Goal: Information Seeking & Learning: Check status

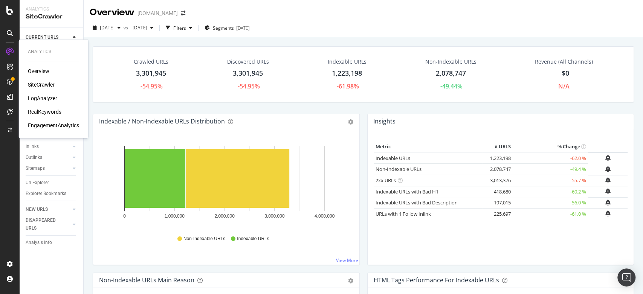
click at [38, 99] on div "LogAnalyzer" at bounding box center [42, 99] width 29 height 8
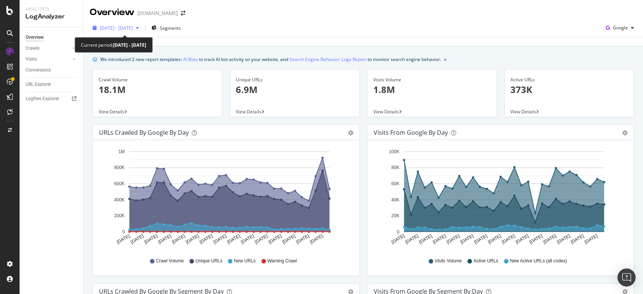
click at [139, 28] on icon "button" at bounding box center [137, 28] width 3 height 5
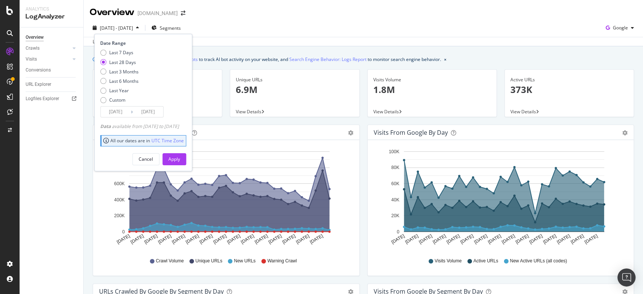
click at [260, 39] on div "Last update [DATE]" at bounding box center [363, 41] width 559 height 9
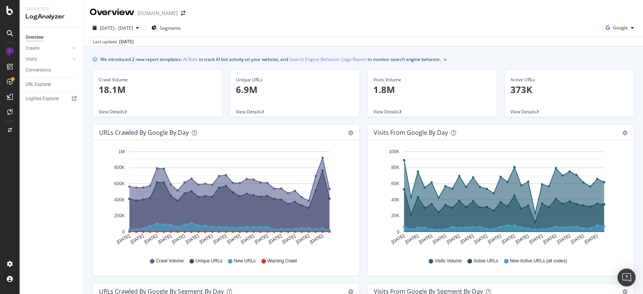
drag, startPoint x: 577, startPoint y: 68, endPoint x: 567, endPoint y: 72, distance: 10.1
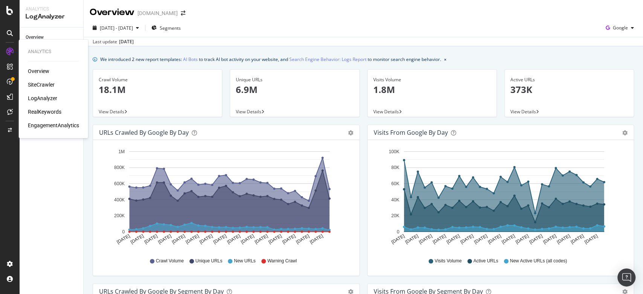
click at [40, 84] on div "SiteCrawler" at bounding box center [41, 85] width 27 height 8
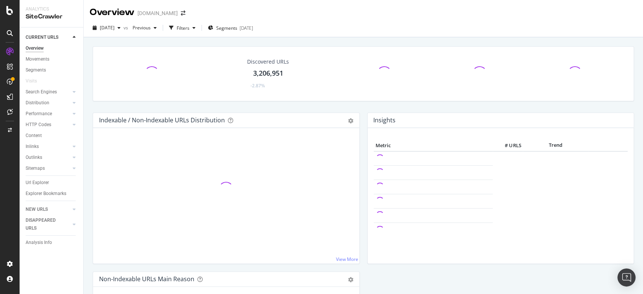
click at [626, 80] on div "Discovered URLs 3,206,951 -2.87%" at bounding box center [363, 73] width 541 height 55
